Goal: Learn about a topic: Learn about a topic

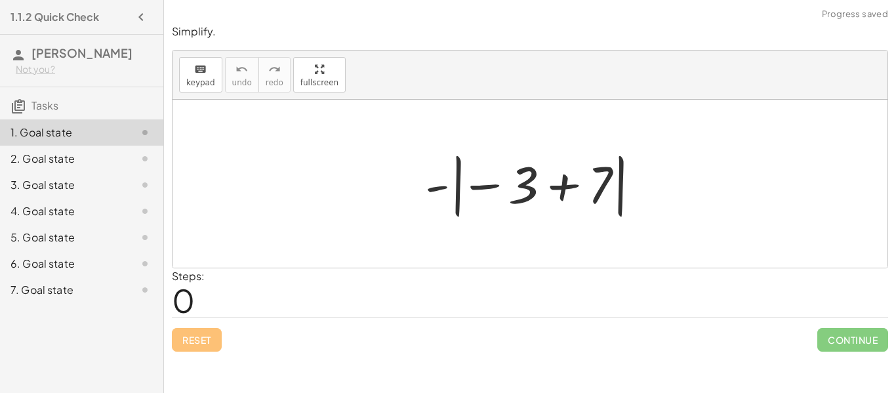
click at [567, 180] on div at bounding box center [534, 184] width 233 height 73
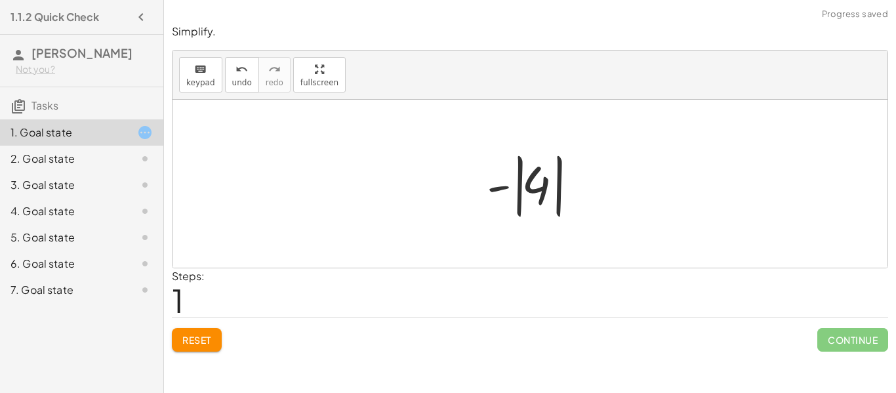
click at [541, 189] on div at bounding box center [535, 184] width 110 height 73
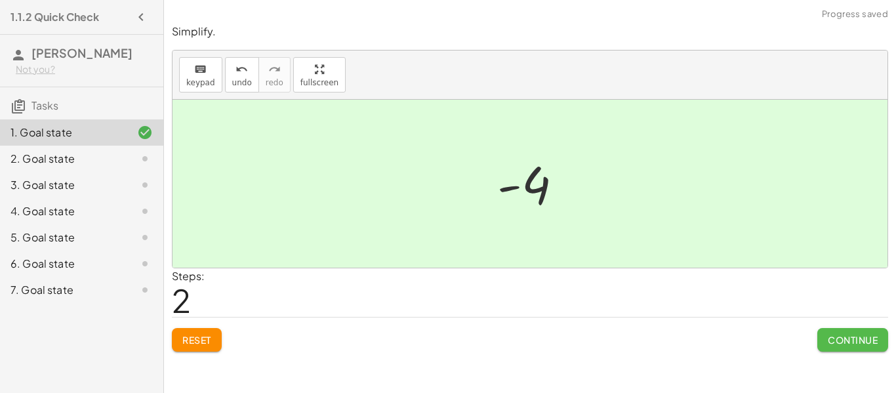
click at [847, 334] on span "Continue" at bounding box center [853, 340] width 50 height 12
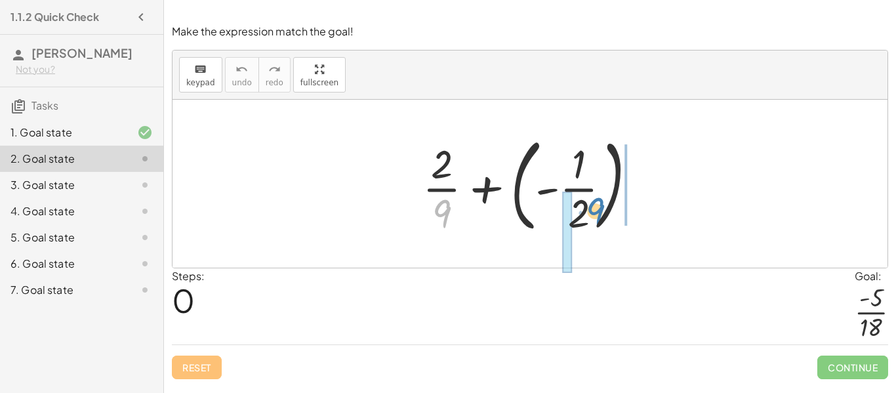
drag, startPoint x: 443, startPoint y: 209, endPoint x: 597, endPoint y: 207, distance: 153.5
click at [597, 207] on div at bounding box center [535, 183] width 238 height 109
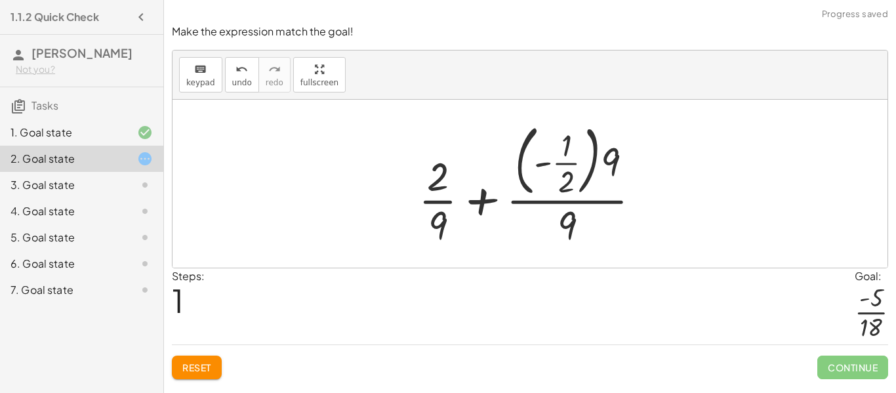
click at [204, 368] on span "Reset" at bounding box center [196, 367] width 29 height 12
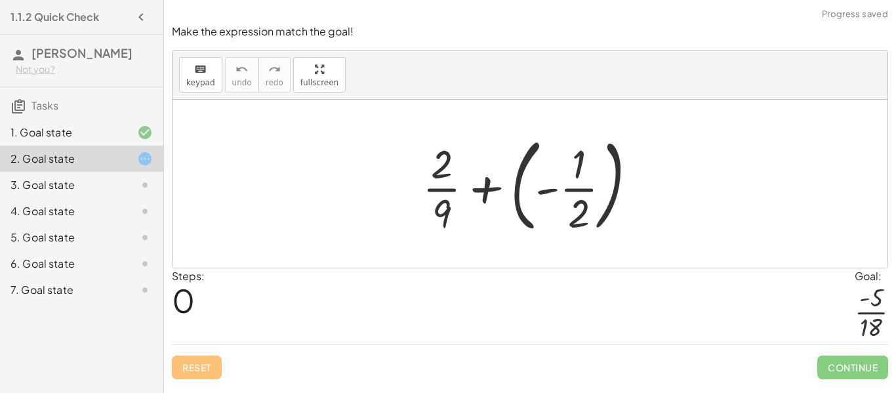
click at [613, 191] on div at bounding box center [535, 183] width 238 height 109
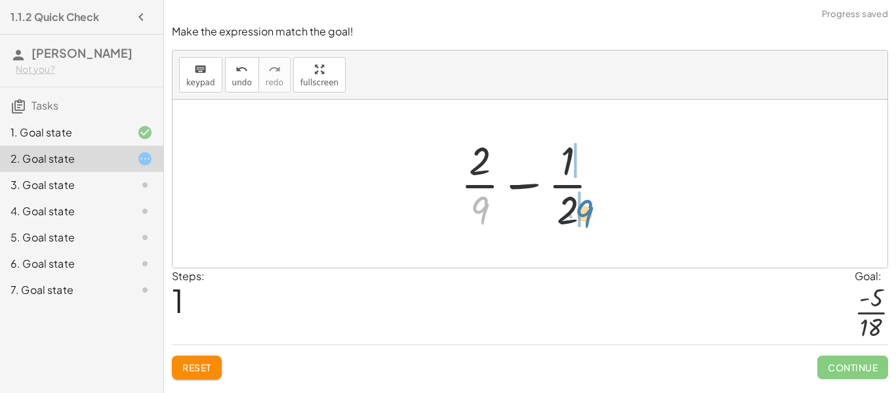
drag, startPoint x: 481, startPoint y: 210, endPoint x: 586, endPoint y: 213, distance: 104.3
click at [586, 213] on div at bounding box center [535, 183] width 163 height 101
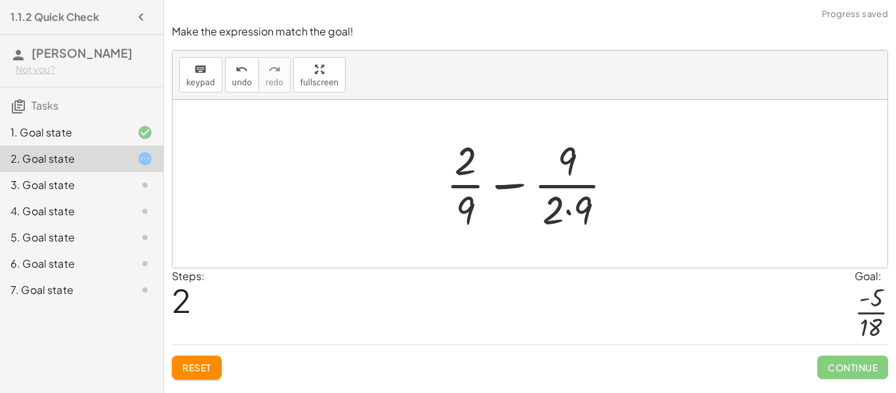
click at [568, 212] on div at bounding box center [534, 183] width 191 height 101
click at [181, 366] on button "Reset" at bounding box center [197, 367] width 50 height 24
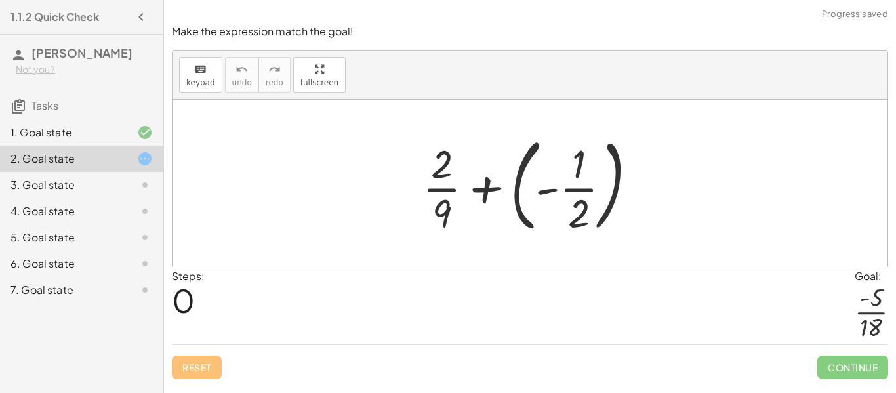
click at [610, 197] on div at bounding box center [535, 183] width 238 height 109
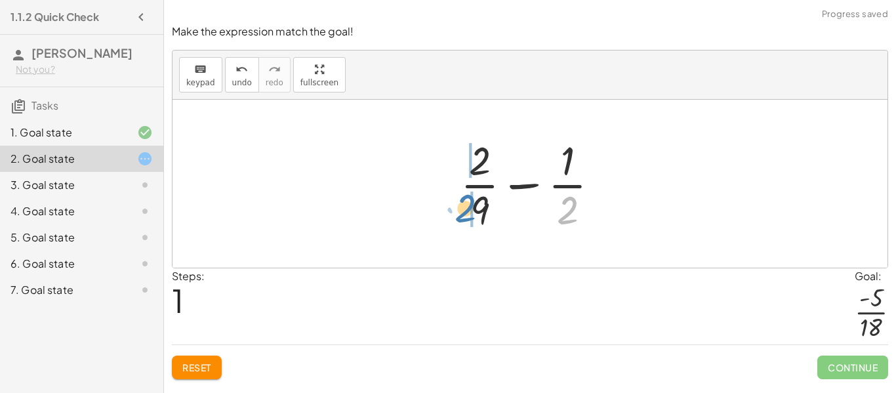
drag, startPoint x: 574, startPoint y: 206, endPoint x: 470, endPoint y: 204, distance: 103.6
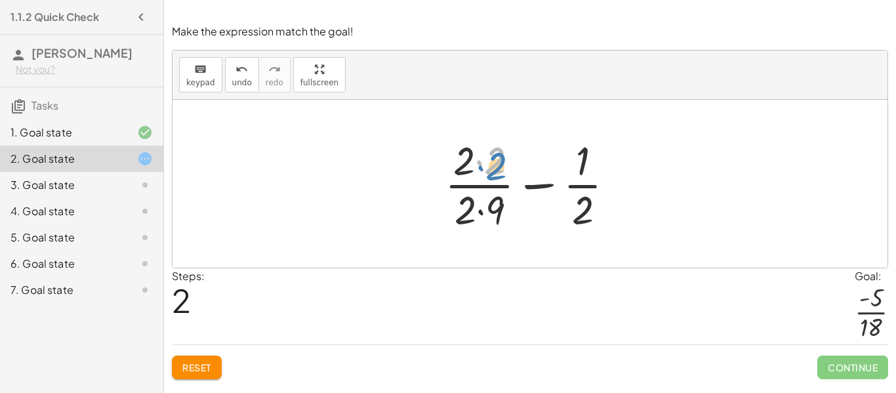
click at [489, 168] on div at bounding box center [534, 183] width 193 height 101
click at [482, 212] on div at bounding box center [534, 183] width 193 height 101
drag, startPoint x: 464, startPoint y: 159, endPoint x: 599, endPoint y: 212, distance: 144.6
click at [599, 212] on div at bounding box center [534, 183] width 193 height 101
click at [479, 161] on div at bounding box center [534, 183] width 193 height 101
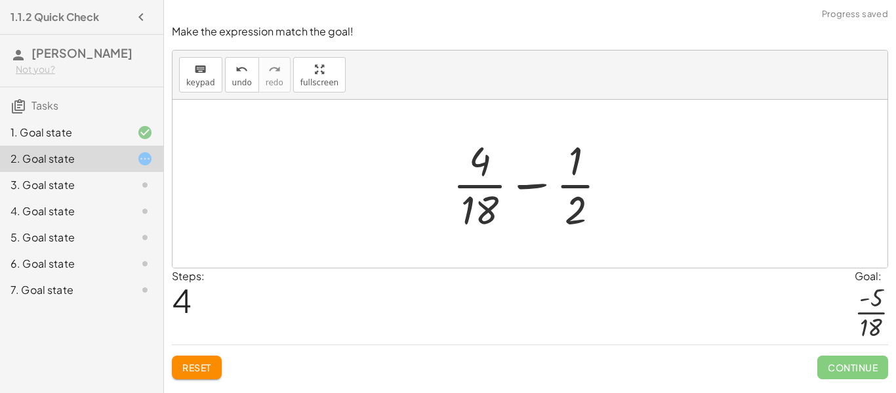
click at [578, 211] on div at bounding box center [535, 183] width 178 height 101
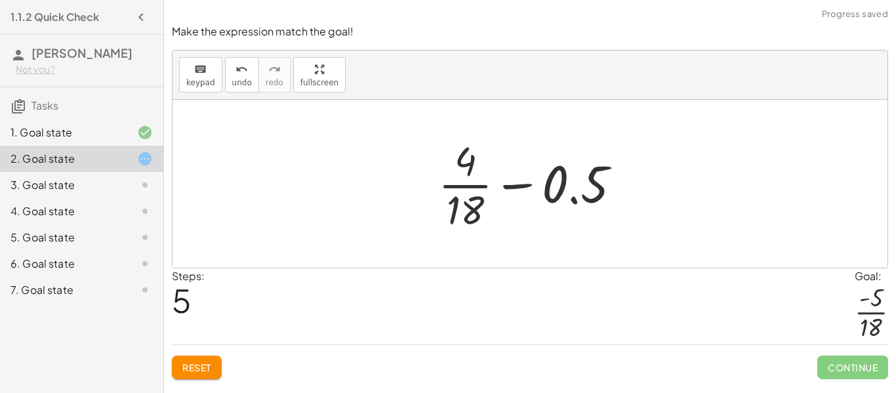
click at [520, 187] on div at bounding box center [535, 183] width 206 height 101
click at [203, 359] on button "Reset" at bounding box center [197, 367] width 50 height 24
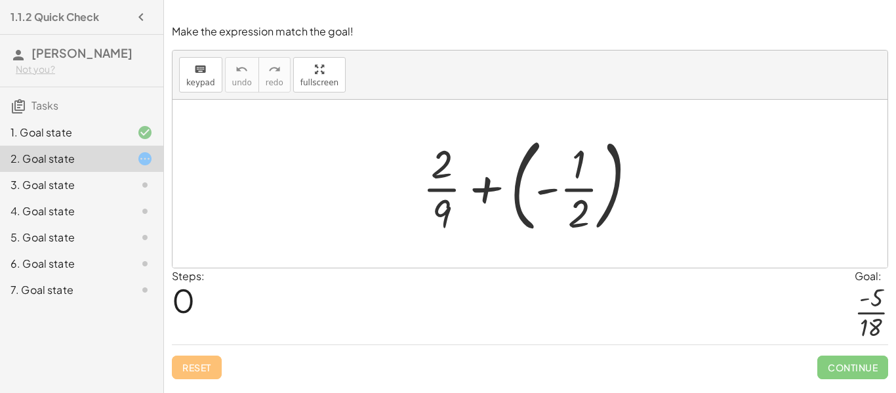
click at [616, 177] on div at bounding box center [535, 183] width 238 height 109
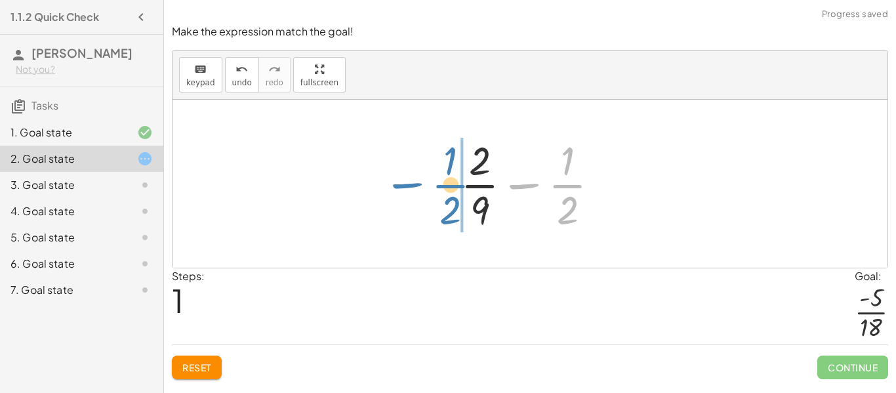
drag, startPoint x: 580, startPoint y: 183, endPoint x: 463, endPoint y: 183, distance: 116.7
click at [463, 183] on div at bounding box center [535, 183] width 163 height 101
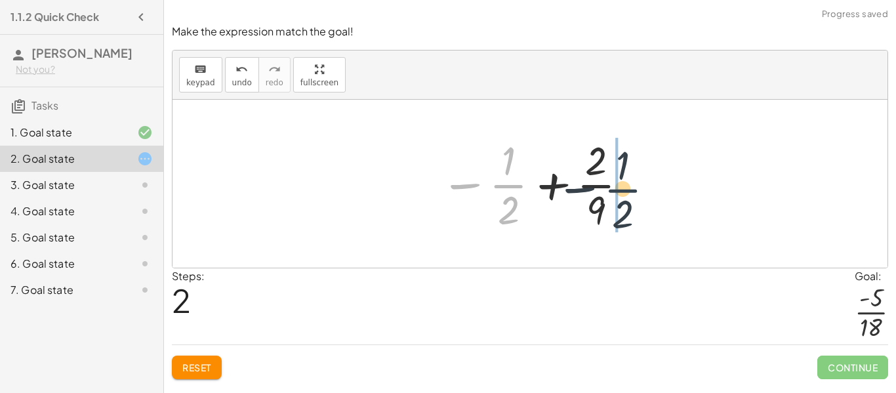
drag, startPoint x: 498, startPoint y: 184, endPoint x: 633, endPoint y: 191, distance: 134.6
click at [633, 191] on div at bounding box center [534, 183] width 203 height 101
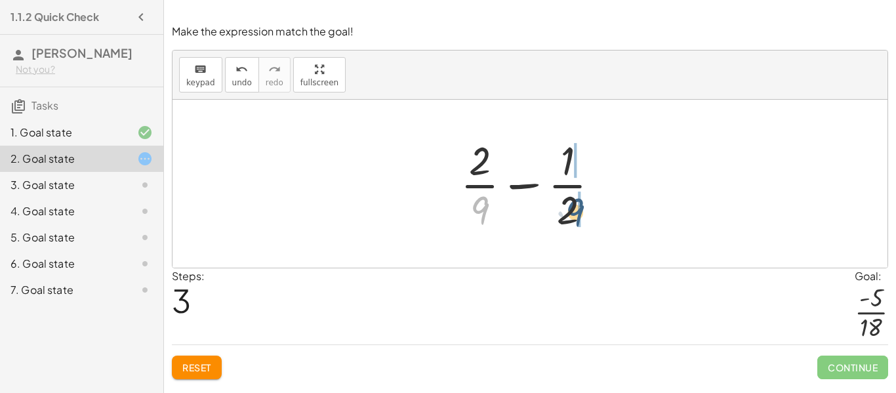
drag, startPoint x: 484, startPoint y: 205, endPoint x: 595, endPoint y: 211, distance: 111.0
click at [595, 211] on div at bounding box center [535, 183] width 163 height 101
drag, startPoint x: 482, startPoint y: 207, endPoint x: 553, endPoint y: 199, distance: 71.3
click at [553, 199] on div at bounding box center [535, 183] width 163 height 101
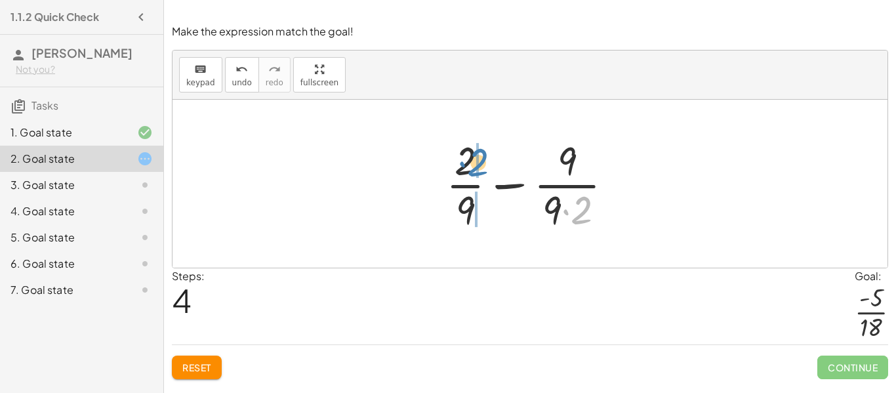
drag, startPoint x: 586, startPoint y: 210, endPoint x: 482, endPoint y: 162, distance: 114.1
click at [482, 162] on div at bounding box center [534, 183] width 191 height 101
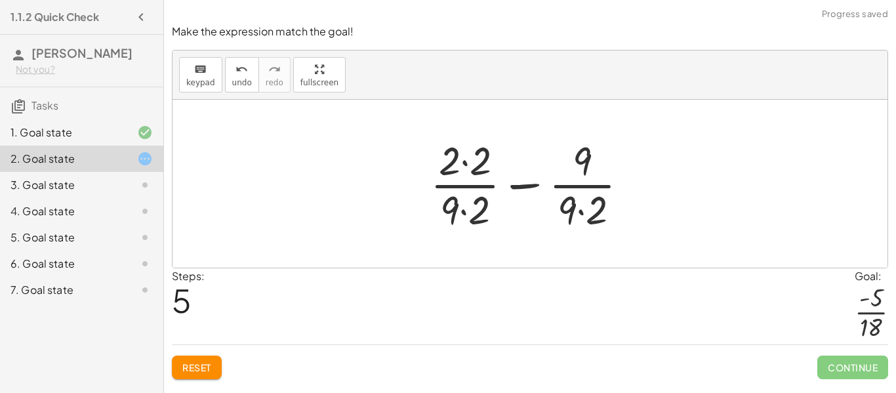
click at [462, 211] on div at bounding box center [535, 183] width 222 height 101
click at [579, 211] on div at bounding box center [535, 183] width 222 height 101
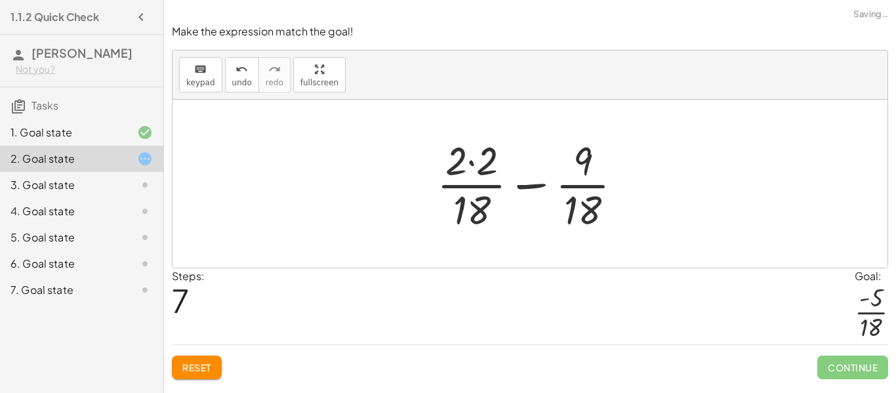
click at [475, 163] on div at bounding box center [534, 183] width 209 height 101
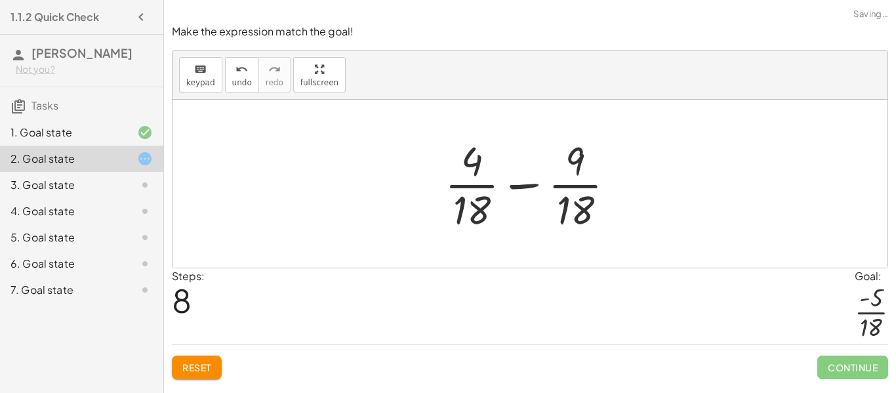
click at [514, 186] on div at bounding box center [534, 183] width 193 height 101
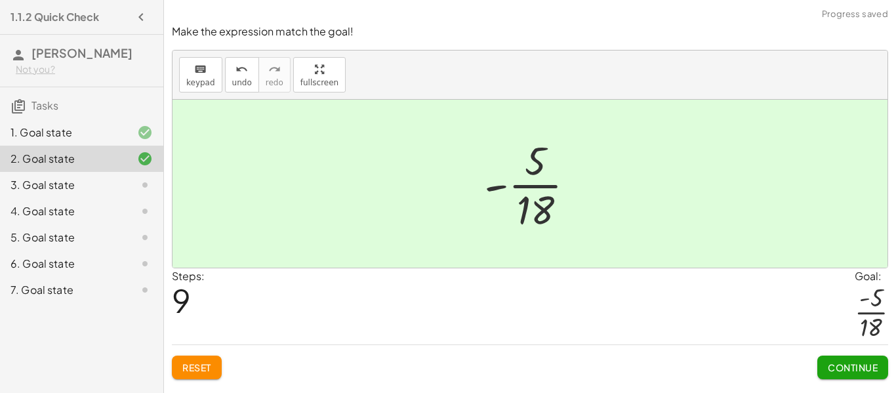
click at [856, 365] on span "Continue" at bounding box center [853, 367] width 50 height 12
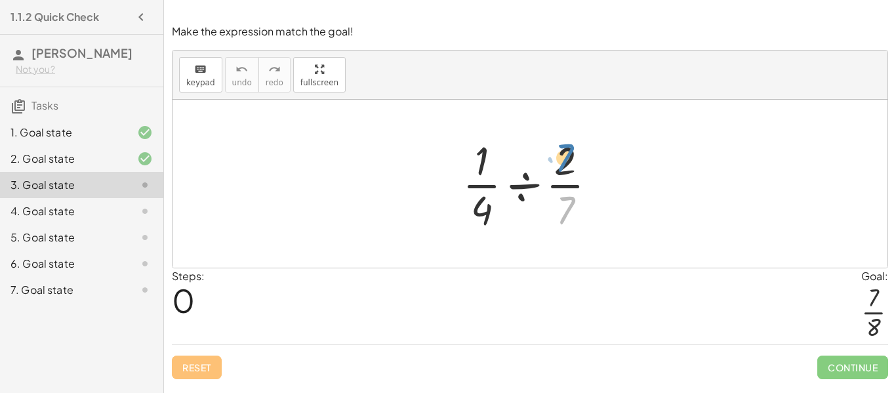
drag, startPoint x: 564, startPoint y: 201, endPoint x: 563, endPoint y: 149, distance: 52.5
click at [563, 149] on div at bounding box center [535, 183] width 158 height 101
drag, startPoint x: 565, startPoint y: 161, endPoint x: 556, endPoint y: 241, distance: 79.9
click at [527, 188] on div at bounding box center [535, 183] width 158 height 101
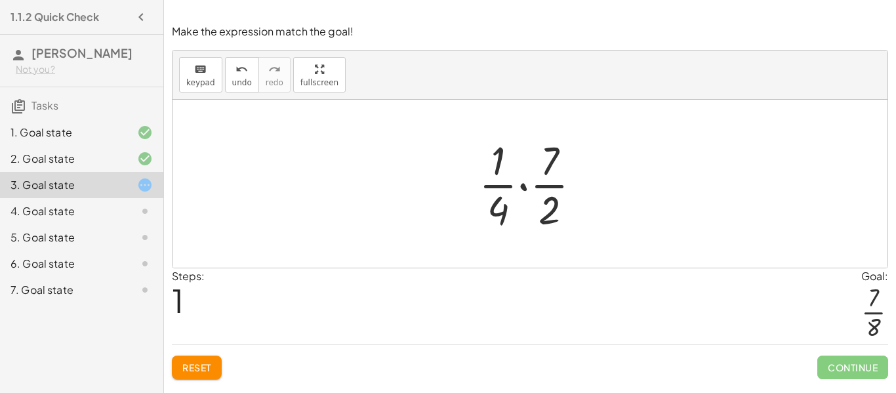
click at [524, 188] on div at bounding box center [535, 183] width 126 height 101
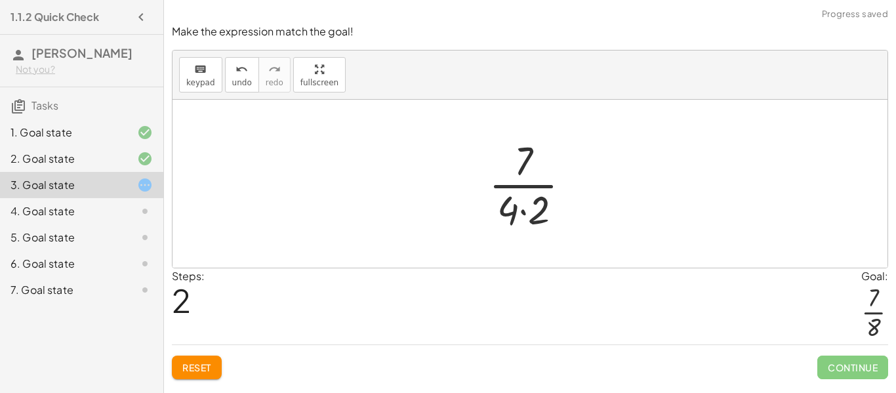
click at [523, 211] on div at bounding box center [535, 183] width 106 height 101
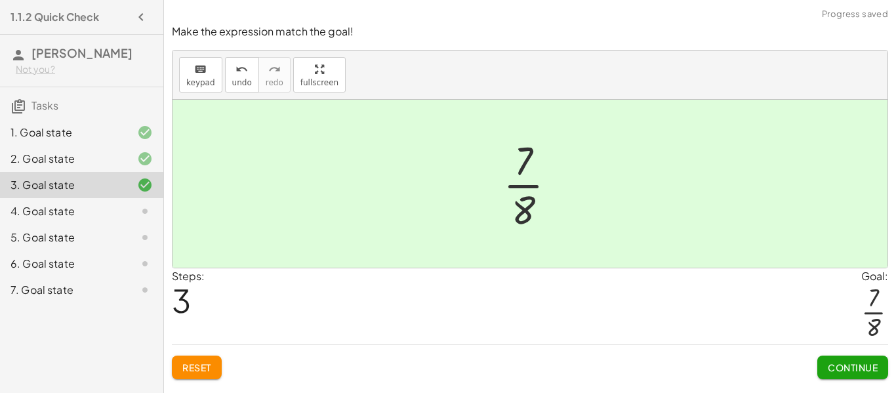
click at [845, 373] on button "Continue" at bounding box center [852, 367] width 71 height 24
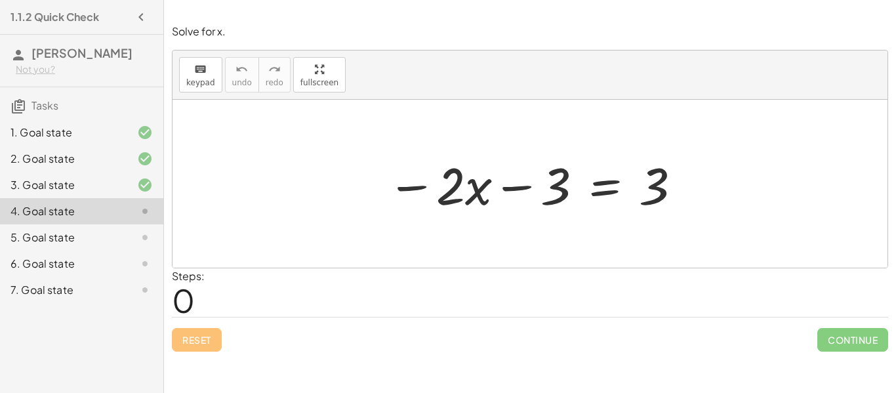
click at [413, 186] on div at bounding box center [534, 184] width 309 height 68
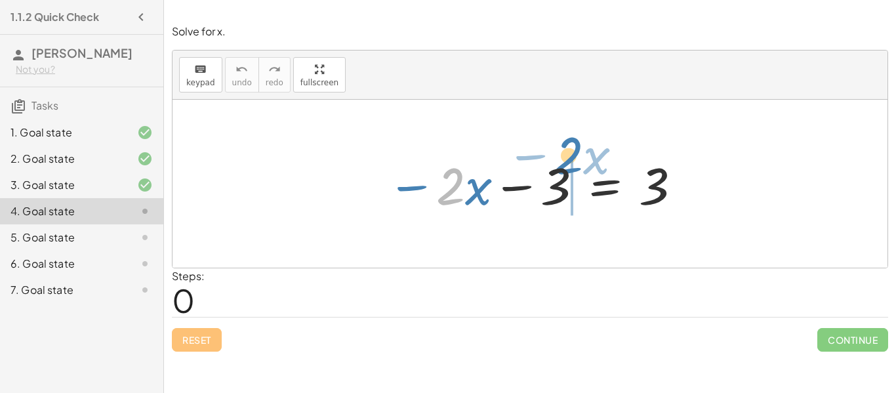
drag, startPoint x: 440, startPoint y: 186, endPoint x: 555, endPoint y: 152, distance: 120.4
click at [555, 152] on div at bounding box center [534, 184] width 309 height 68
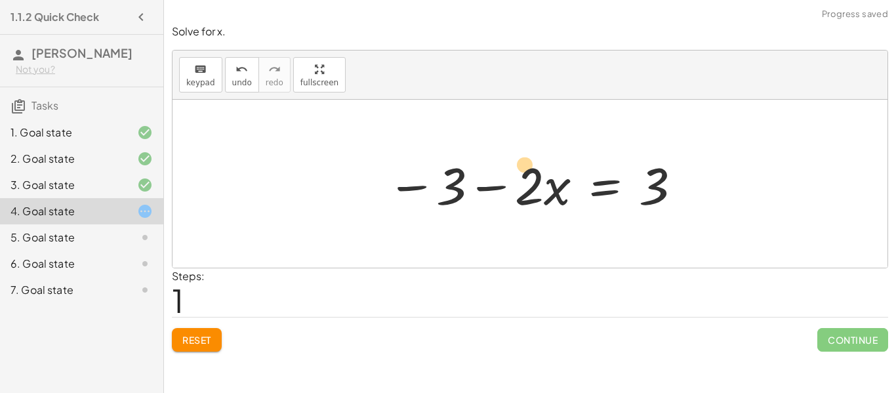
drag, startPoint x: 450, startPoint y: 195, endPoint x: 517, endPoint y: 161, distance: 76.0
click at [517, 161] on div at bounding box center [534, 184] width 309 height 68
click at [616, 186] on div at bounding box center [534, 184] width 309 height 68
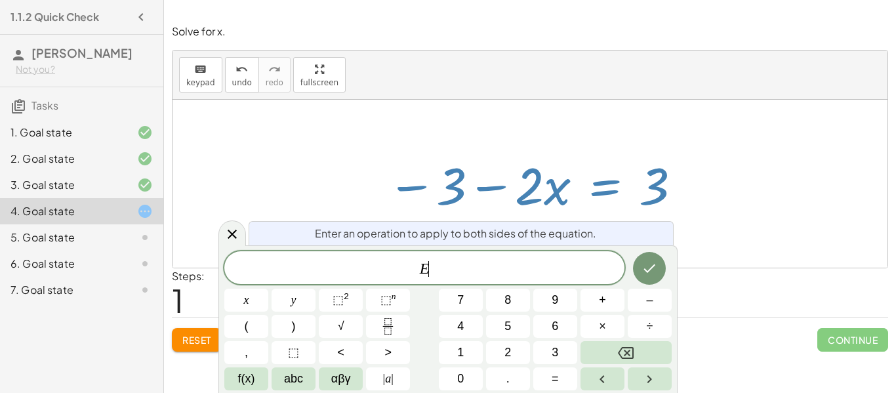
scroll to position [1, 0]
click at [616, 186] on div at bounding box center [534, 184] width 309 height 68
click at [224, 241] on icon at bounding box center [232, 234] width 16 height 16
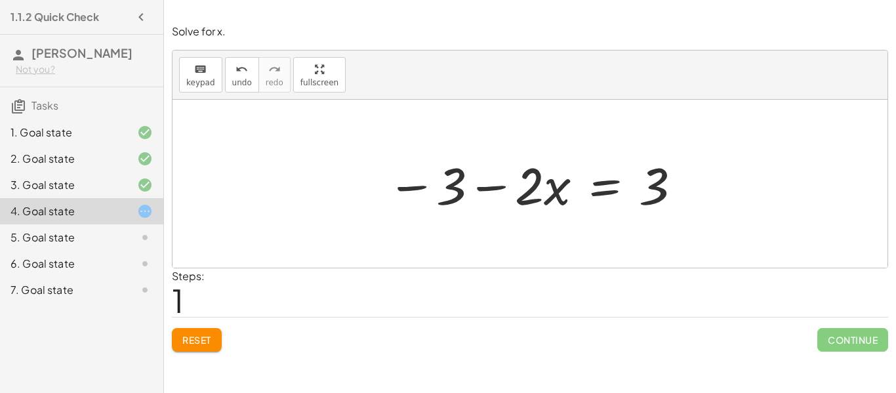
click at [473, 213] on div at bounding box center [534, 184] width 309 height 68
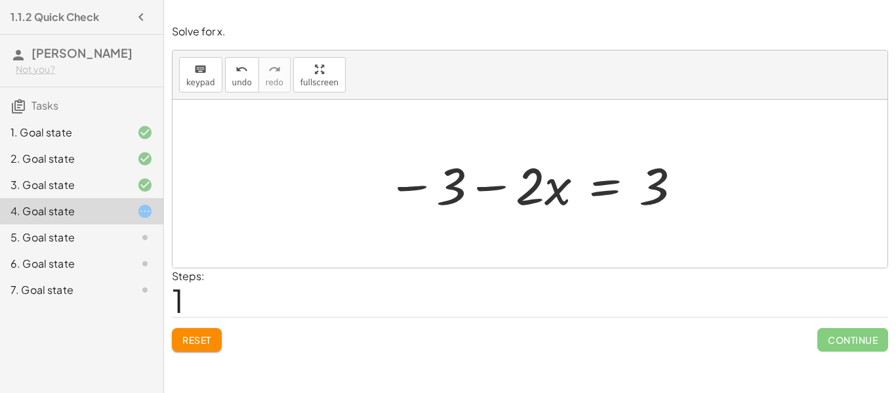
click at [473, 213] on div at bounding box center [534, 184] width 309 height 68
click at [73, 243] on div "5. Goal state" at bounding box center [63, 238] width 106 height 16
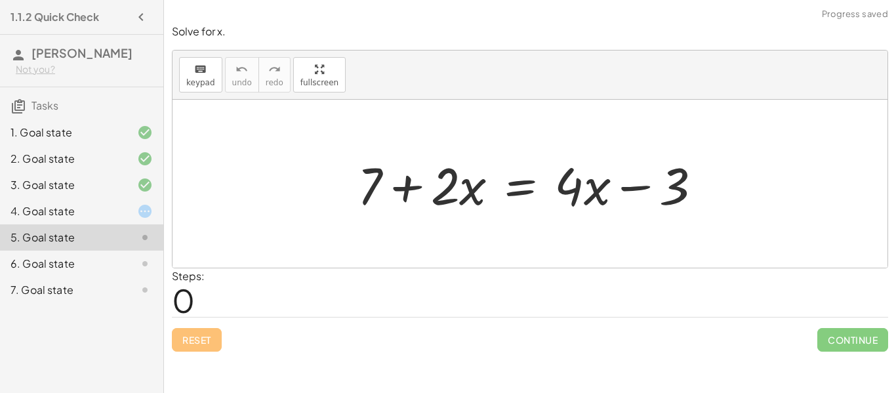
click at [439, 176] on div at bounding box center [535, 184] width 368 height 68
click at [110, 266] on div "6. Goal state" at bounding box center [63, 264] width 106 height 16
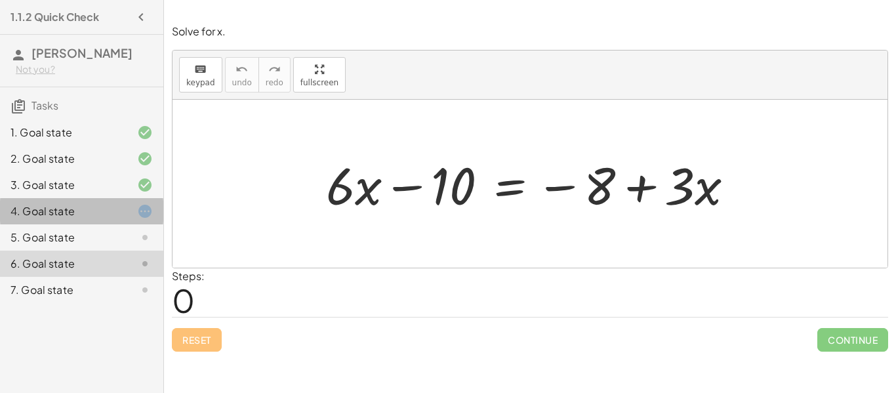
click at [88, 217] on div "4. Goal state" at bounding box center [63, 211] width 106 height 16
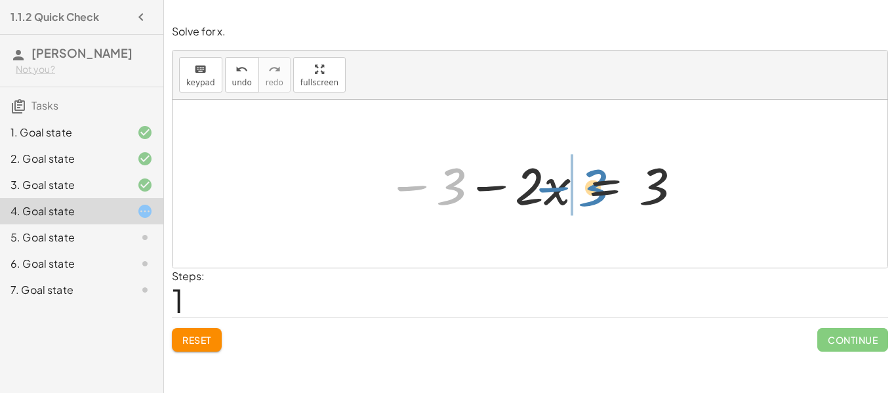
drag, startPoint x: 443, startPoint y: 183, endPoint x: 584, endPoint y: 184, distance: 141.0
click at [584, 184] on div at bounding box center [534, 184] width 309 height 68
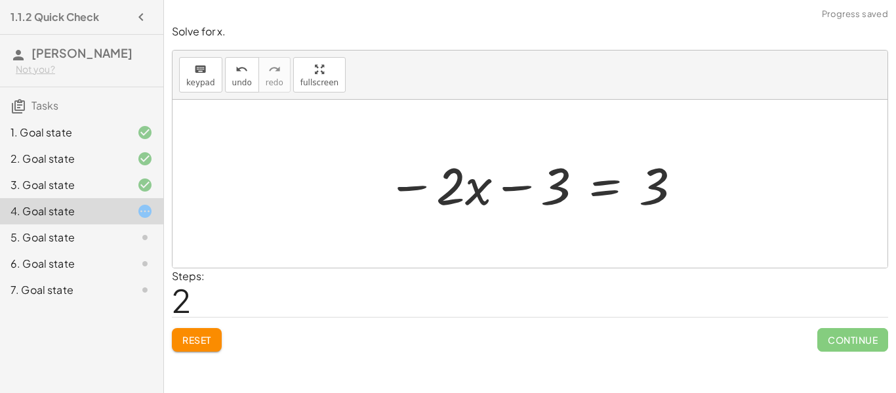
click at [434, 185] on div at bounding box center [534, 184] width 309 height 68
click at [481, 188] on div at bounding box center [534, 184] width 309 height 68
click at [515, 184] on div at bounding box center [534, 184] width 309 height 68
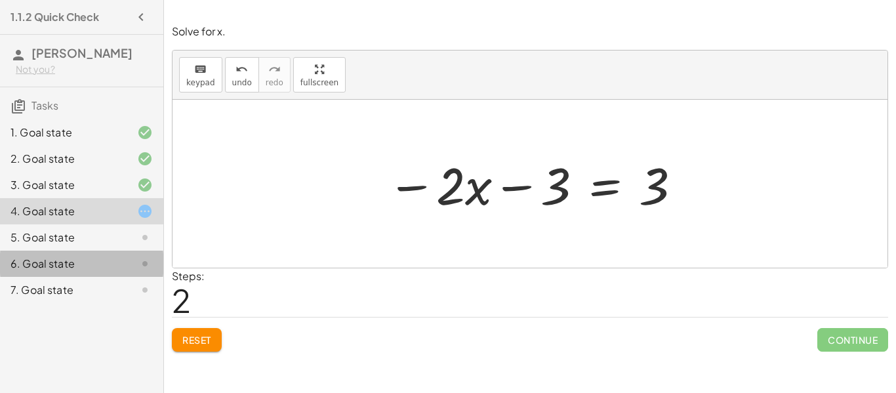
click at [114, 270] on div "6. Goal state" at bounding box center [63, 264] width 106 height 16
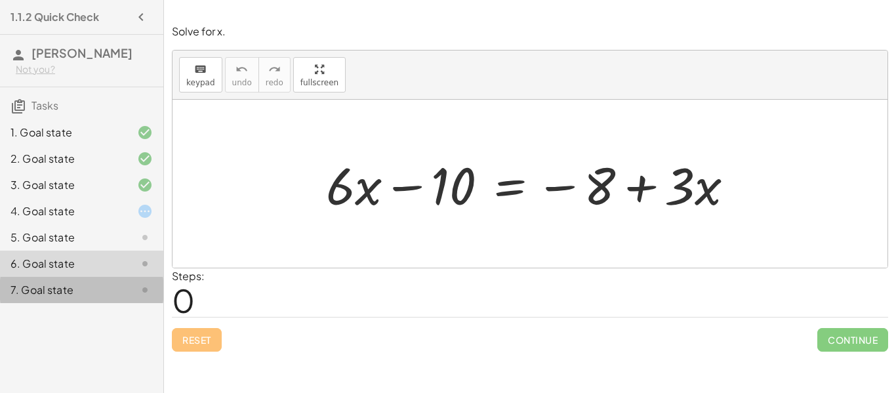
click at [81, 289] on div "7. Goal state" at bounding box center [63, 290] width 106 height 16
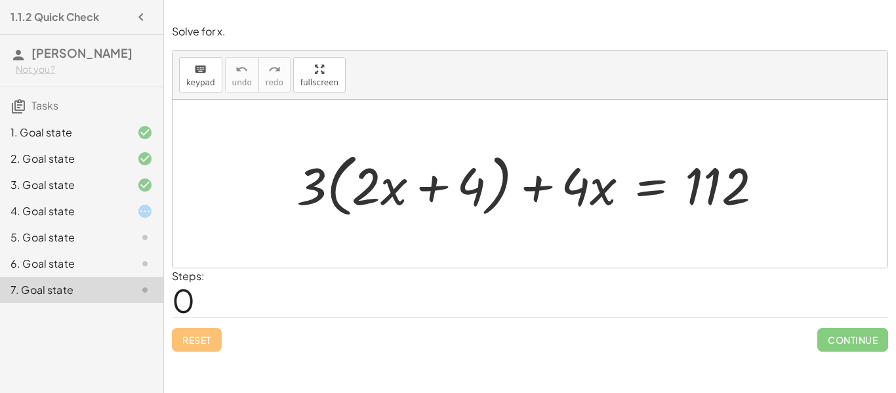
click at [317, 178] on div at bounding box center [535, 183] width 490 height 75
click at [338, 183] on div at bounding box center [535, 183] width 490 height 75
click at [428, 186] on div at bounding box center [535, 183] width 490 height 75
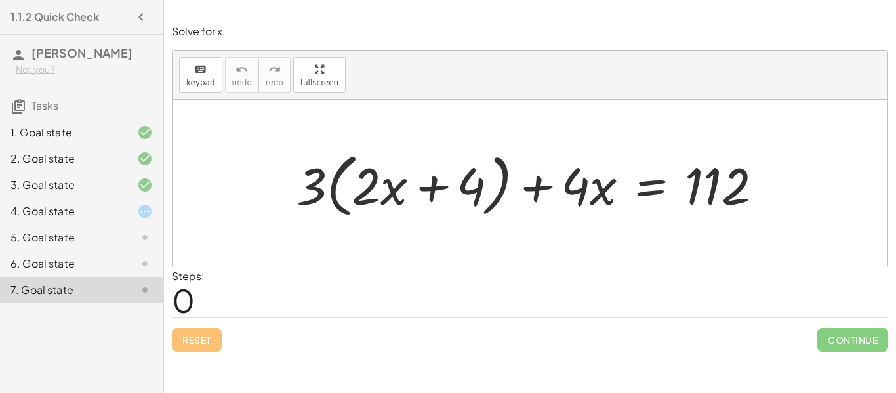
click at [319, 174] on div at bounding box center [535, 183] width 490 height 75
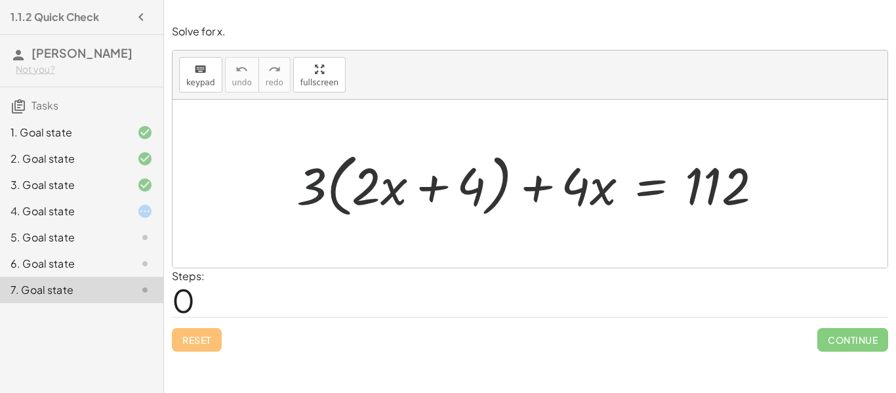
click at [319, 174] on div at bounding box center [535, 183] width 490 height 75
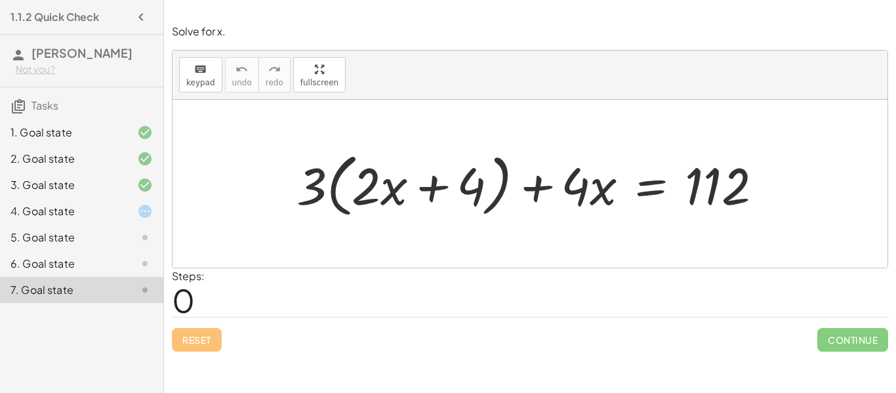
click at [319, 174] on div at bounding box center [535, 183] width 490 height 75
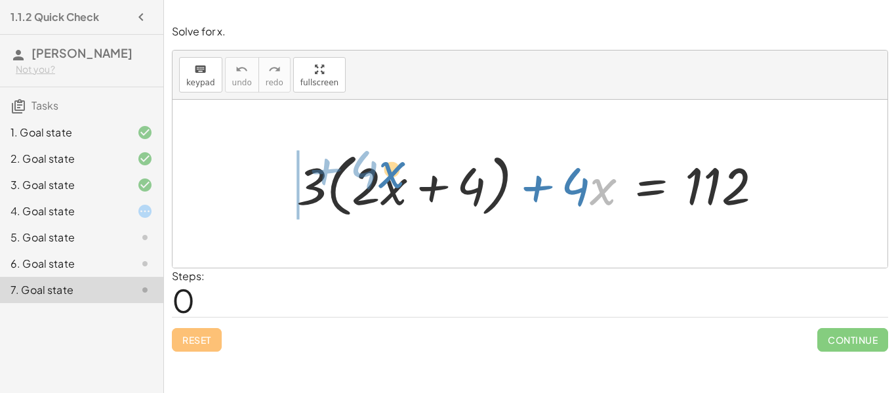
drag, startPoint x: 595, startPoint y: 199, endPoint x: 384, endPoint y: 182, distance: 211.9
click at [384, 182] on div at bounding box center [535, 183] width 490 height 75
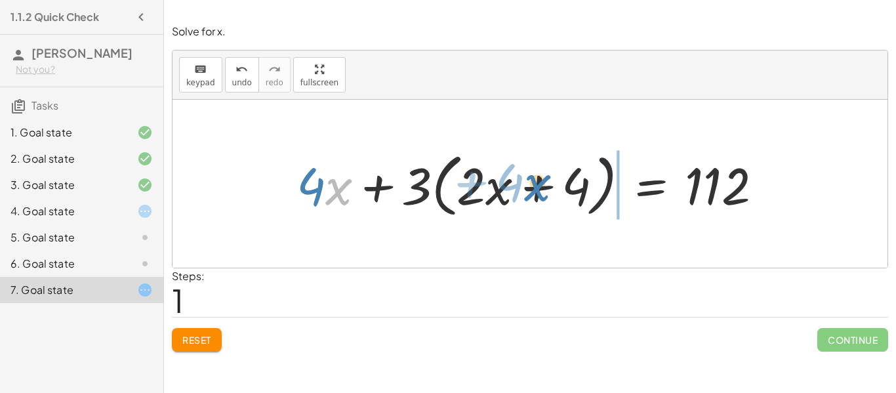
drag, startPoint x: 332, startPoint y: 184, endPoint x: 531, endPoint y: 180, distance: 198.7
click at [531, 180] on div at bounding box center [535, 183] width 490 height 75
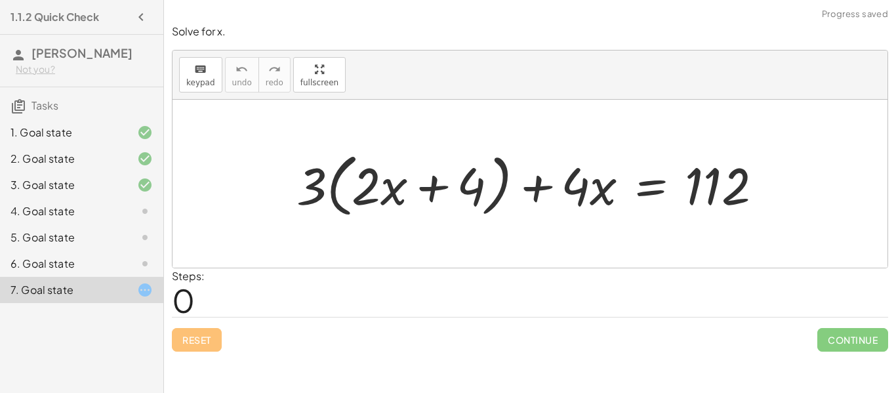
click at [149, 211] on icon at bounding box center [145, 211] width 16 height 16
